Goal: Task Accomplishment & Management: Use online tool/utility

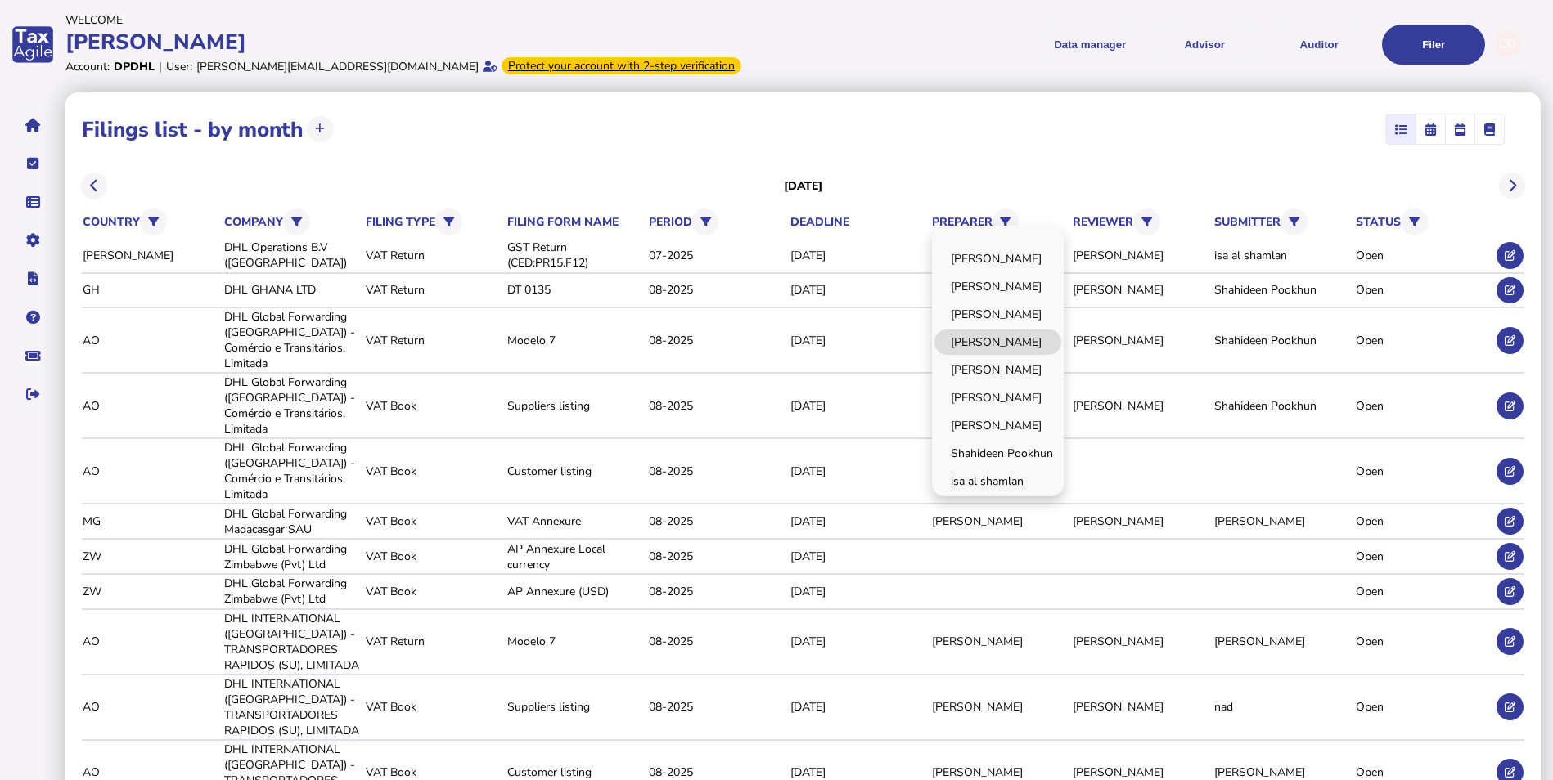
click at [1010, 337] on link "[PERSON_NAME]" at bounding box center [997, 342] width 127 height 25
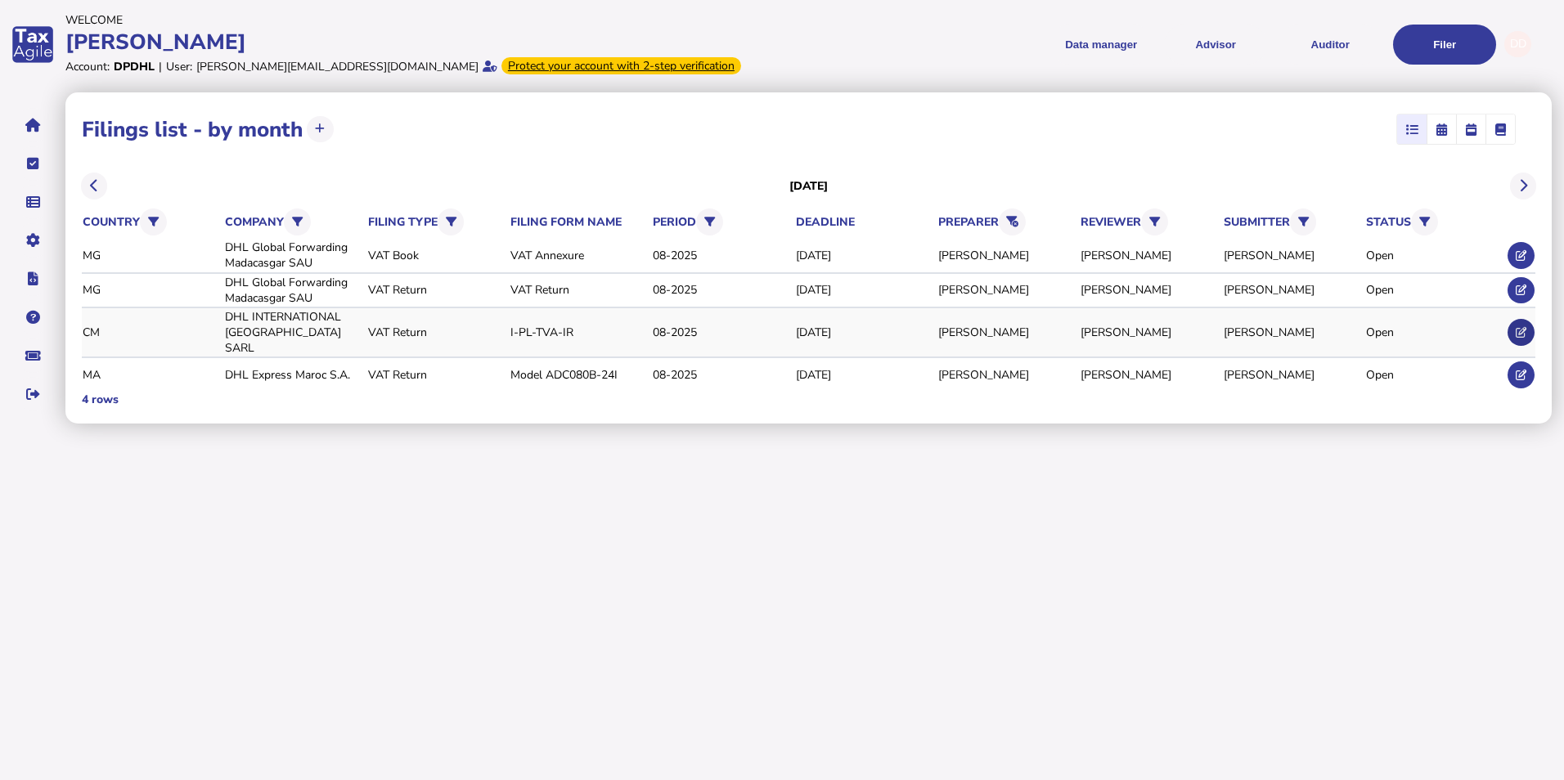
click at [1520, 327] on icon at bounding box center [1521, 332] width 11 height 11
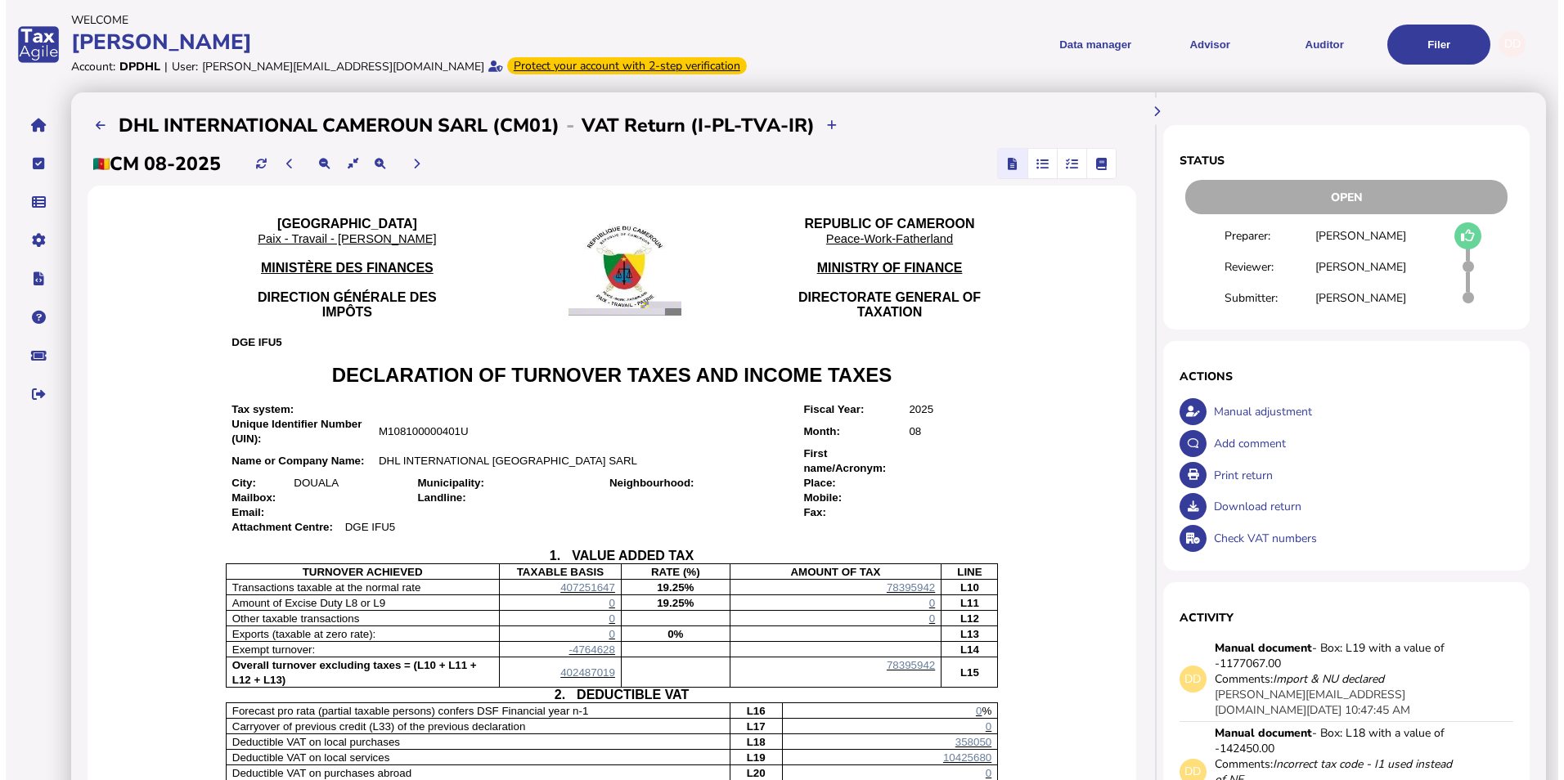
scroll to position [82, 0]
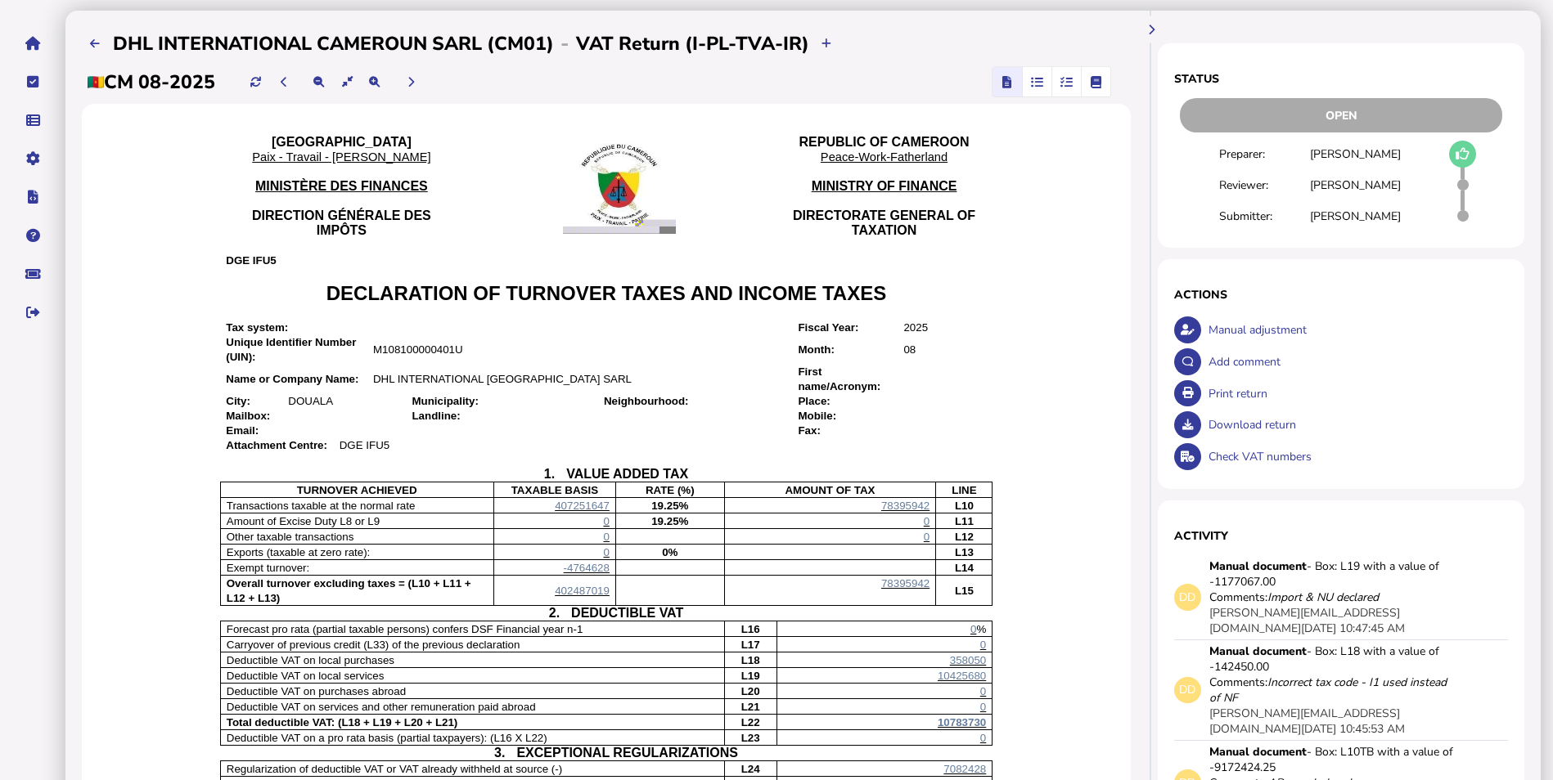
click at [578, 574] on span "-4764628" at bounding box center [587, 568] width 46 height 12
click at [572, 574] on span "-4764628" at bounding box center [587, 568] width 46 height 12
drag, startPoint x: 572, startPoint y: 590, endPoint x: 722, endPoint y: 430, distance: 219.3
click at [754, 386] on p "DHL INTERNATIONAL [GEOGRAPHIC_DATA] SARL" at bounding box center [579, 378] width 413 height 15
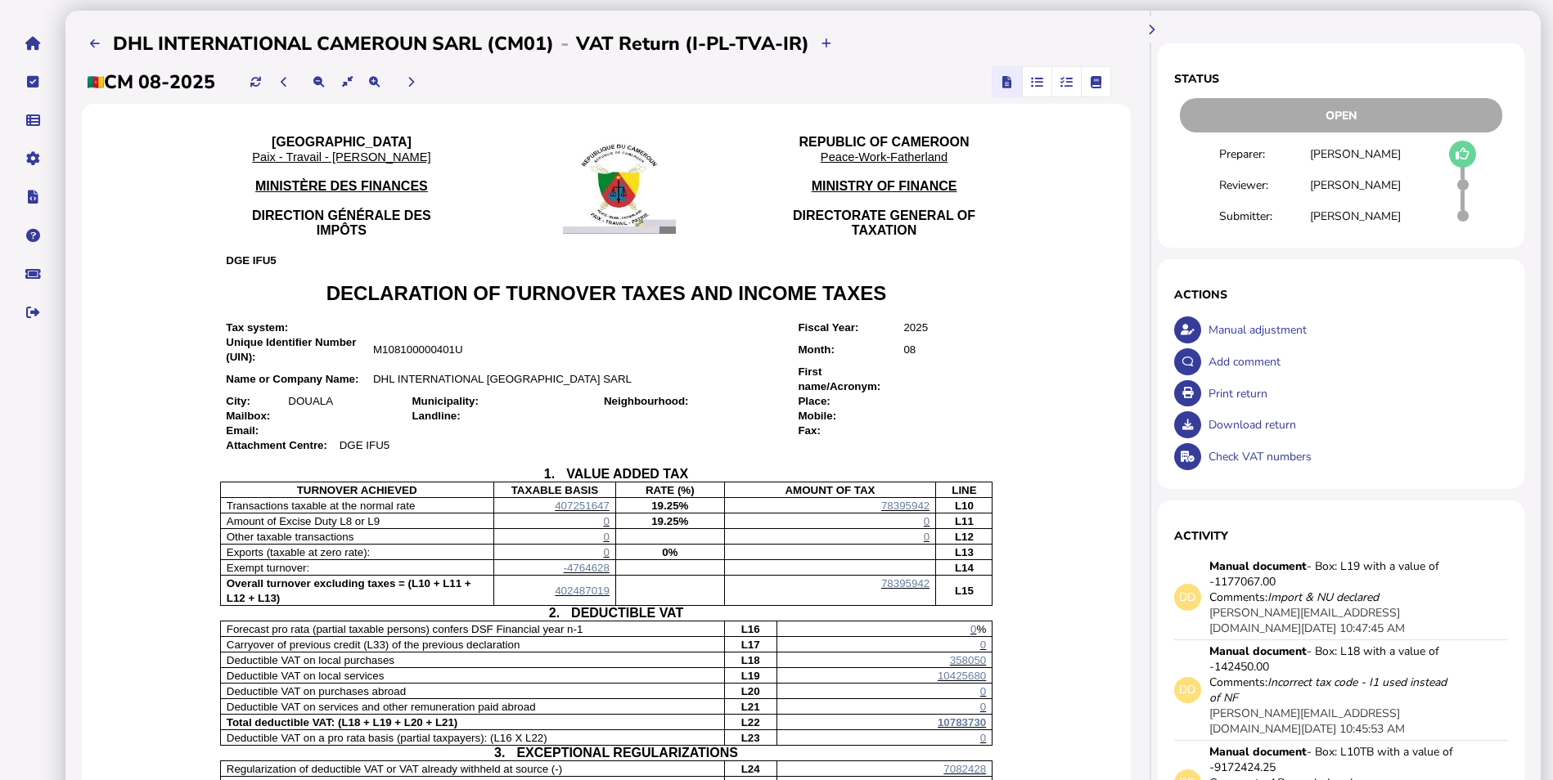
click at [566, 574] on span "-4764628" at bounding box center [587, 568] width 46 height 12
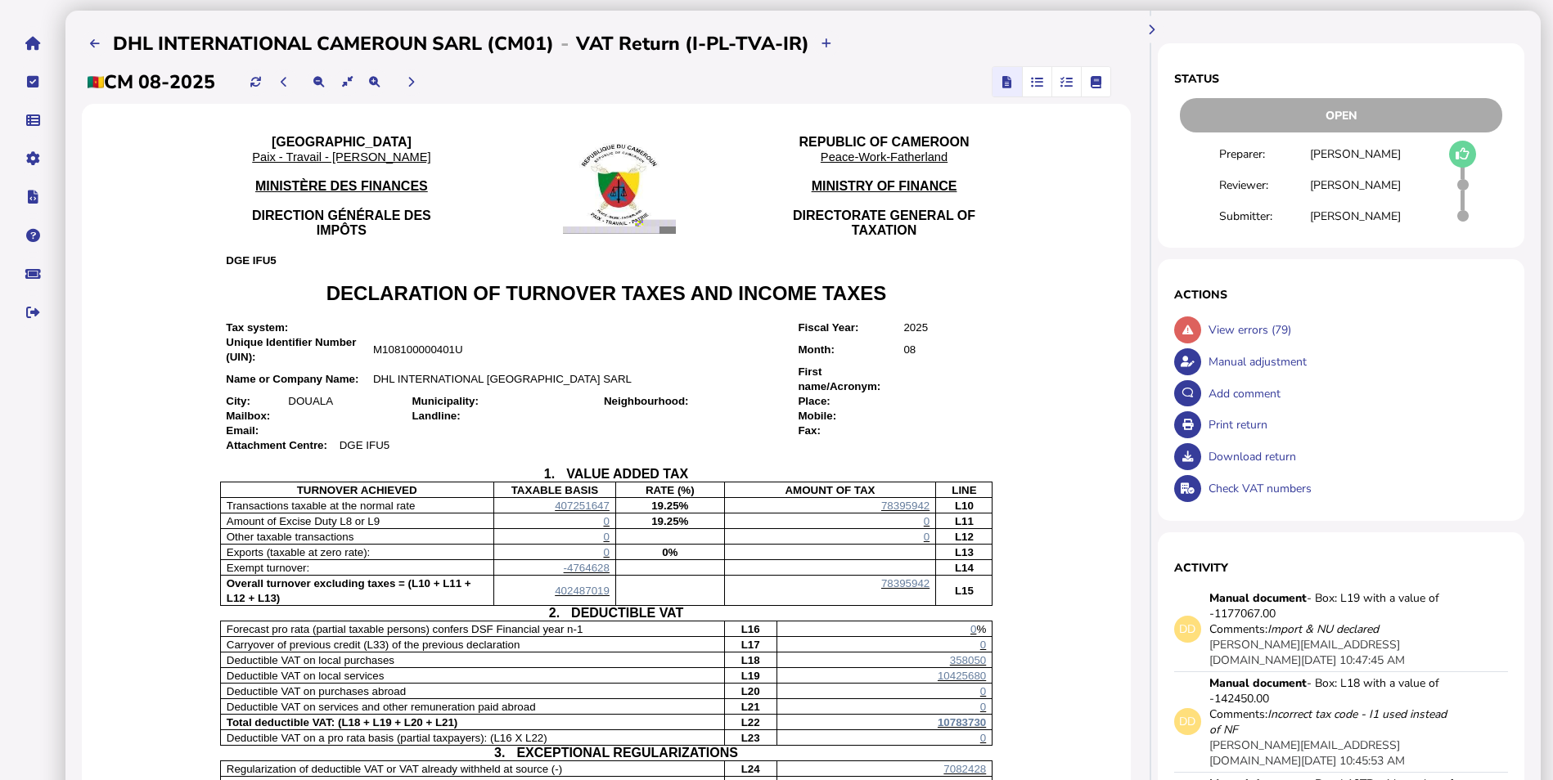
click at [588, 574] on span "-4764628" at bounding box center [587, 568] width 46 height 12
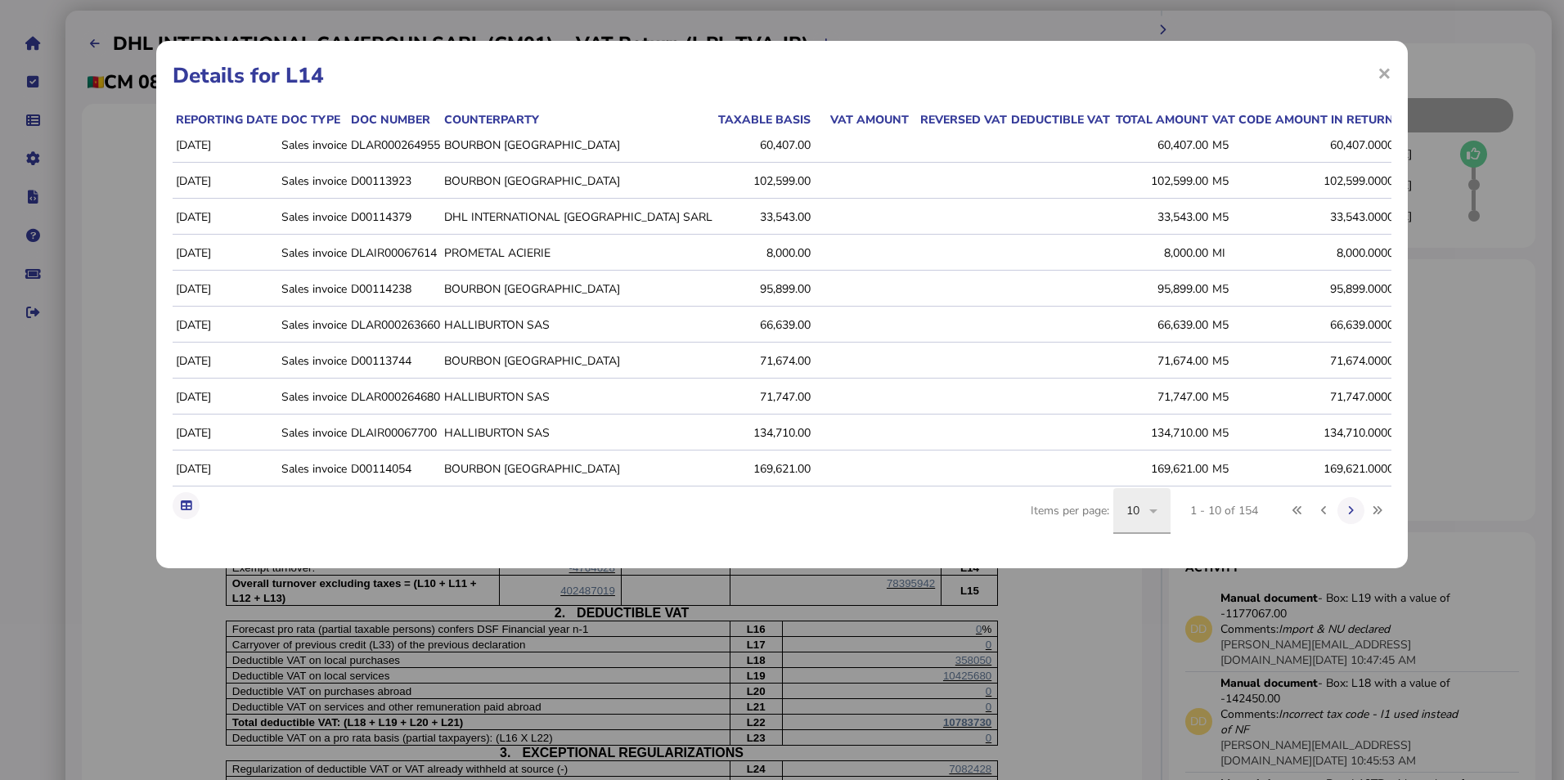
click at [1154, 514] on icon at bounding box center [1153, 512] width 8 height 4
click at [1145, 690] on span "100" at bounding box center [1136, 691] width 20 height 20
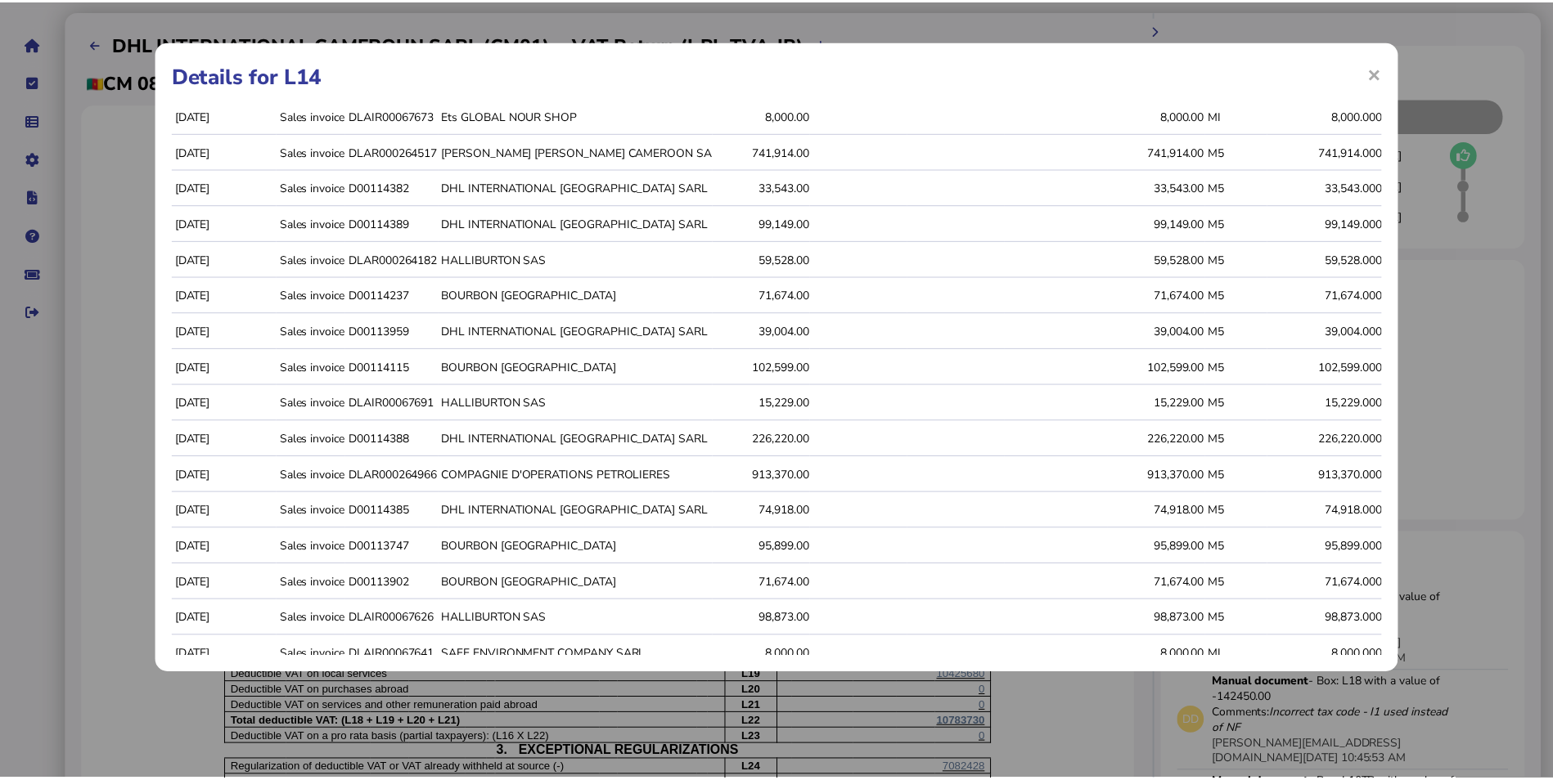
scroll to position [0, 0]
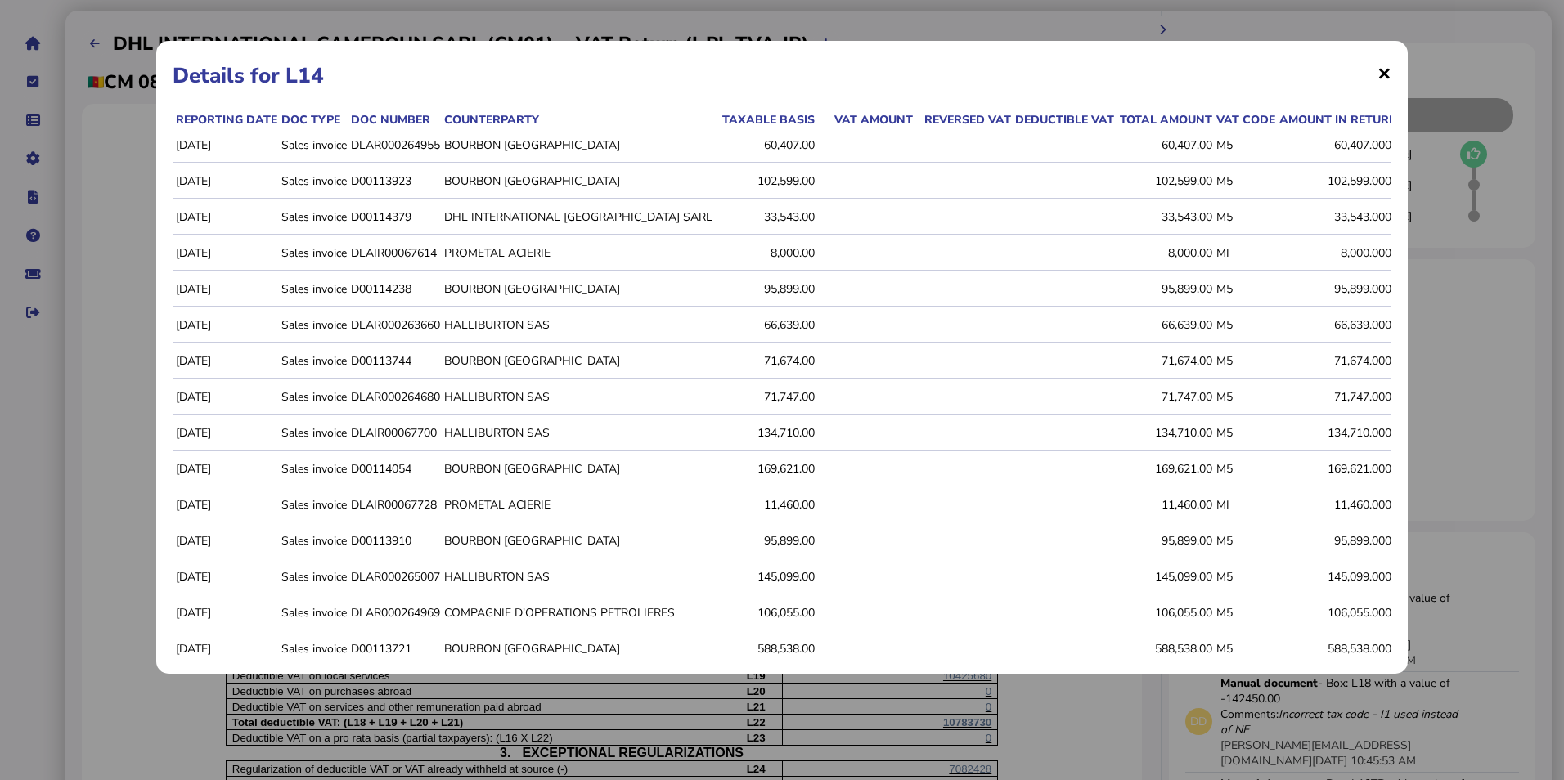
click at [1381, 70] on span "×" at bounding box center [1385, 72] width 14 height 31
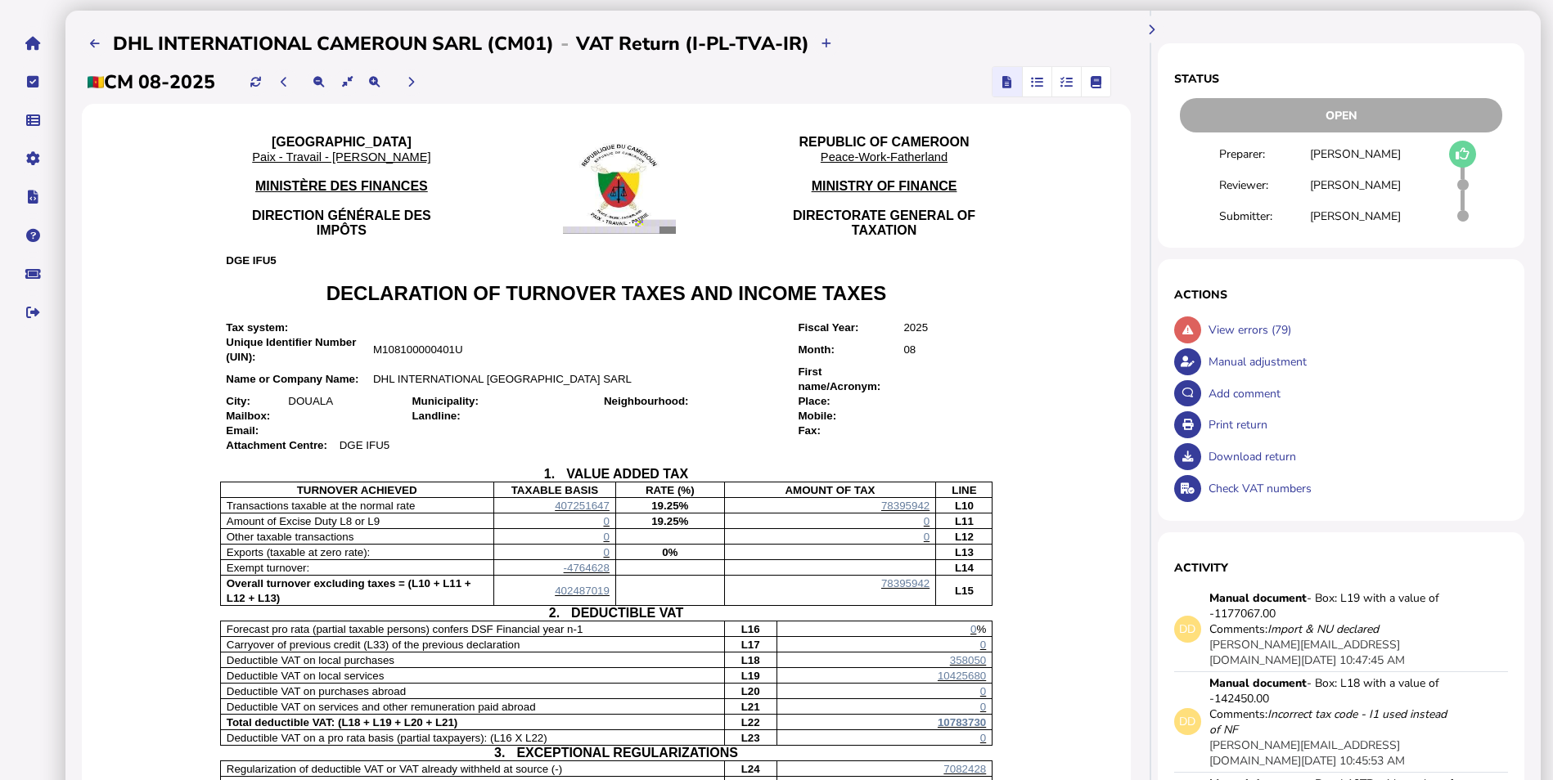
scroll to position [245, 0]
